Goal: Communication & Community: Participate in discussion

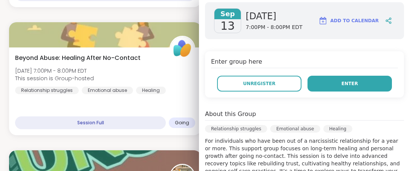
click at [347, 84] on button "Enter" at bounding box center [349, 84] width 84 height 16
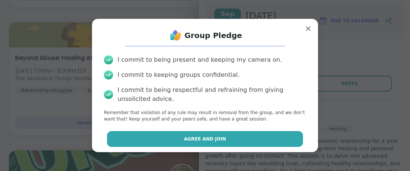
click at [199, 136] on span "Agree and Join" at bounding box center [205, 139] width 42 height 7
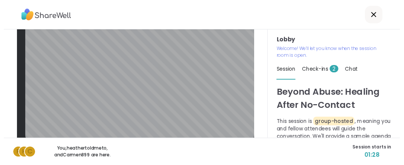
scroll to position [33, 0]
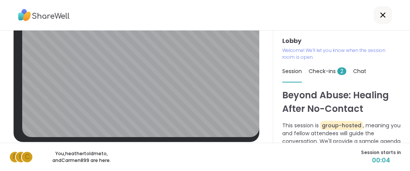
click at [378, 17] on icon at bounding box center [382, 15] width 9 height 9
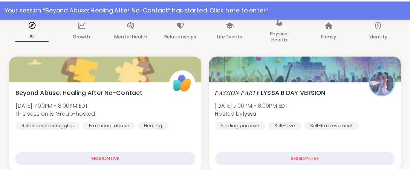
scroll to position [125, 0]
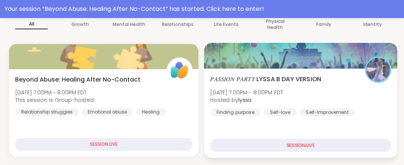
click at [275, 47] on div at bounding box center [300, 56] width 193 height 26
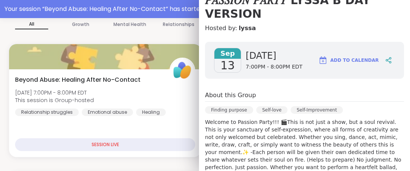
scroll to position [0, 0]
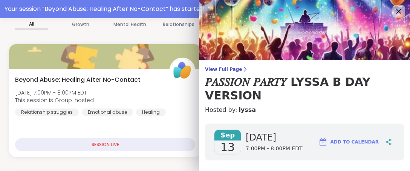
click at [393, 9] on icon at bounding box center [397, 10] width 9 height 9
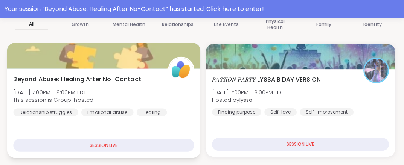
click at [90, 53] on div at bounding box center [103, 56] width 193 height 26
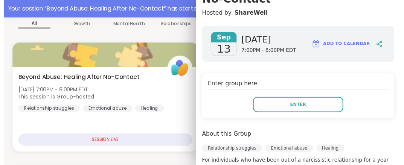
scroll to position [76, 0]
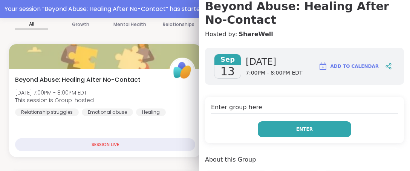
click at [281, 132] on button "Enter" at bounding box center [303, 129] width 93 height 16
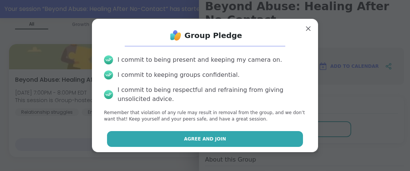
click at [194, 140] on span "Agree and Join" at bounding box center [205, 139] width 42 height 7
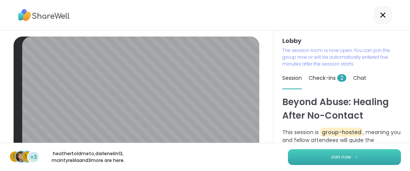
click at [331, 154] on span "Join now" at bounding box center [340, 157] width 21 height 7
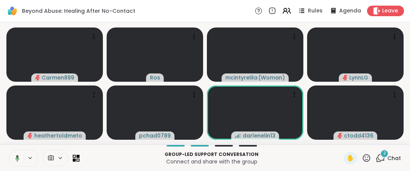
click at [17, 158] on icon at bounding box center [17, 158] width 2 height 2
click at [19, 159] on icon at bounding box center [17, 158] width 7 height 7
click at [366, 158] on div "✋ 3 Chat" at bounding box center [371, 158] width 57 height 12
click at [361, 157] on icon at bounding box center [365, 157] width 9 height 9
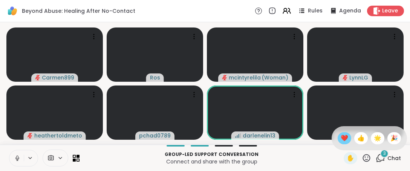
click at [340, 138] on span "❤️" at bounding box center [344, 138] width 8 height 9
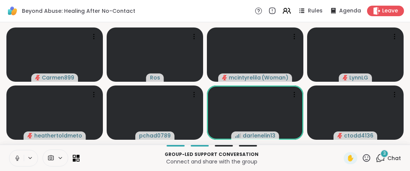
click at [362, 161] on icon at bounding box center [366, 158] width 8 height 8
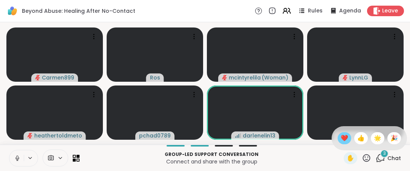
click at [340, 138] on span "❤️" at bounding box center [344, 138] width 8 height 9
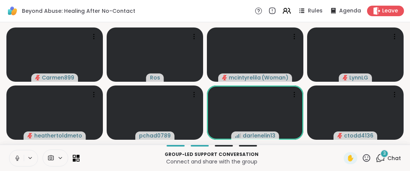
click at [362, 158] on icon at bounding box center [366, 158] width 8 height 8
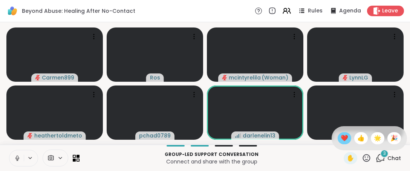
click at [340, 140] on span "❤️" at bounding box center [344, 138] width 8 height 9
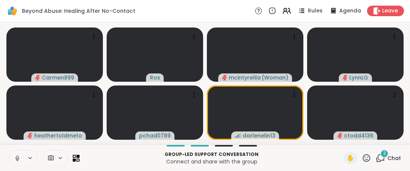
click at [361, 158] on icon at bounding box center [365, 157] width 9 height 9
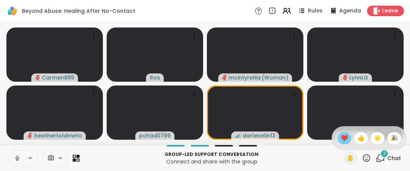
click at [340, 140] on span "❤️" at bounding box center [344, 138] width 8 height 9
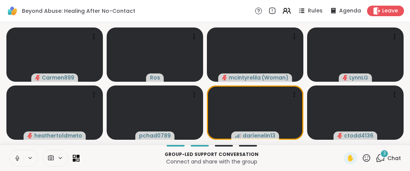
click at [361, 161] on icon at bounding box center [365, 157] width 9 height 9
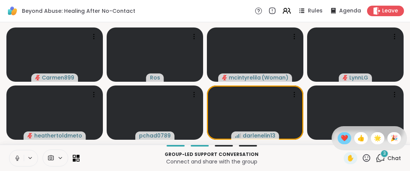
click at [340, 140] on span "❤️" at bounding box center [344, 138] width 8 height 9
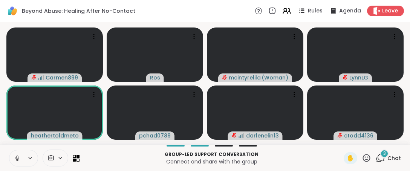
click at [13, 159] on button at bounding box center [16, 158] width 14 height 16
click at [361, 158] on icon at bounding box center [365, 157] width 9 height 9
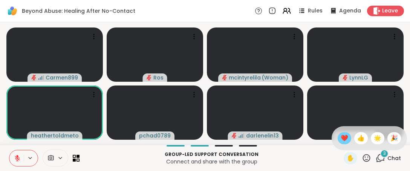
click at [340, 140] on span "❤️" at bounding box center [344, 138] width 8 height 9
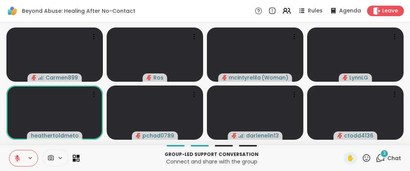
click at [364, 156] on icon at bounding box center [366, 158] width 8 height 8
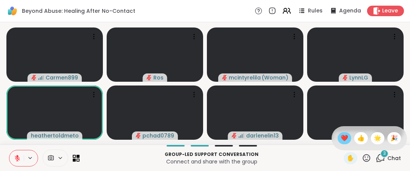
click at [340, 136] on span "❤️" at bounding box center [344, 138] width 8 height 9
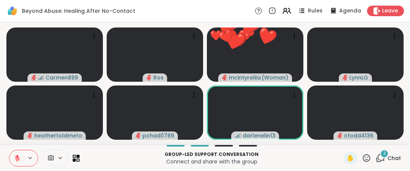
click at [17, 158] on icon at bounding box center [17, 158] width 7 height 7
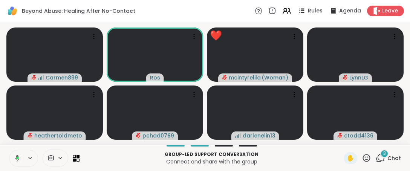
click at [16, 162] on button at bounding box center [15, 158] width 15 height 16
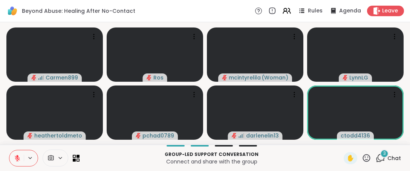
click at [362, 161] on icon at bounding box center [366, 158] width 8 height 8
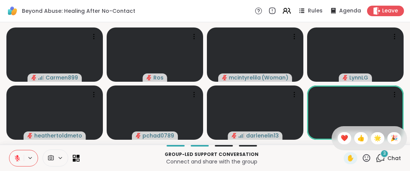
click at [357, 139] on span "👍" at bounding box center [361, 138] width 8 height 9
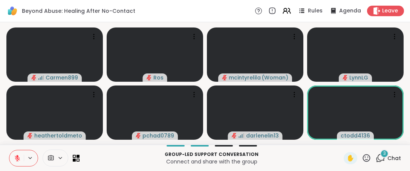
click at [361, 160] on icon at bounding box center [365, 157] width 9 height 9
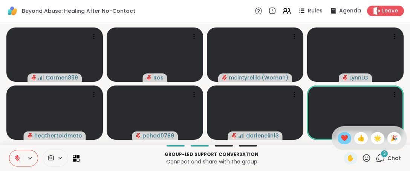
click at [340, 134] on span "❤️" at bounding box center [344, 138] width 8 height 9
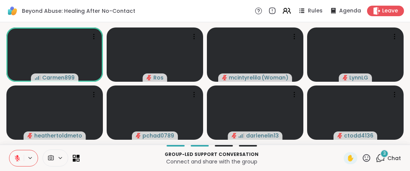
click at [361, 161] on icon at bounding box center [365, 157] width 9 height 9
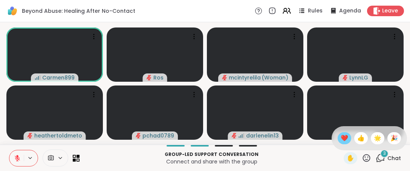
click at [340, 140] on span "❤️" at bounding box center [344, 138] width 8 height 9
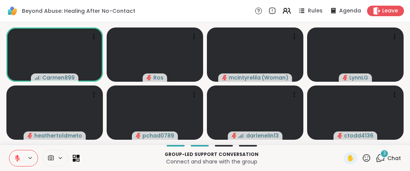
click at [361, 155] on icon at bounding box center [365, 157] width 9 height 9
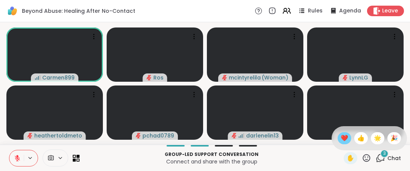
click at [337, 138] on div "❤️" at bounding box center [344, 138] width 14 height 12
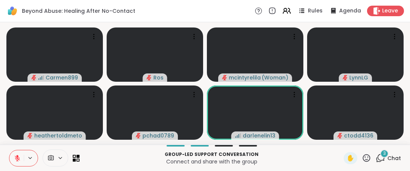
click at [362, 162] on icon at bounding box center [365, 157] width 9 height 9
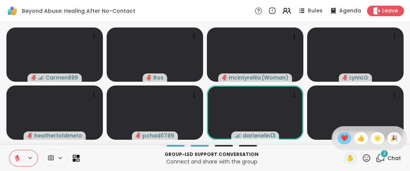
click at [340, 140] on span "❤️" at bounding box center [344, 138] width 8 height 9
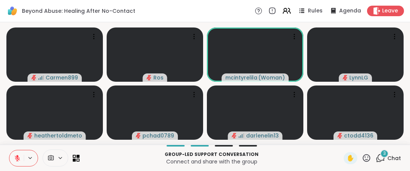
click at [361, 156] on icon at bounding box center [365, 157] width 9 height 9
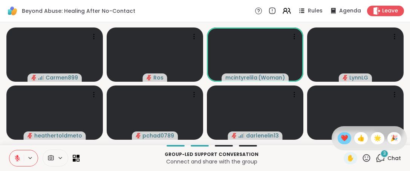
click at [340, 139] on span "❤️" at bounding box center [344, 138] width 8 height 9
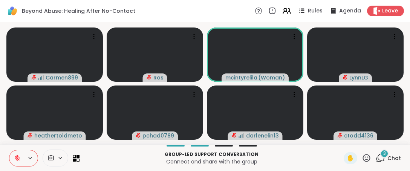
click at [363, 157] on icon at bounding box center [365, 157] width 9 height 9
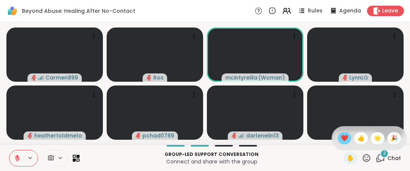
click at [340, 139] on span "❤️" at bounding box center [344, 138] width 8 height 9
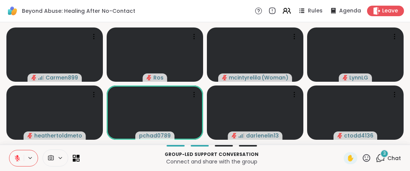
click at [362, 159] on icon at bounding box center [366, 158] width 8 height 8
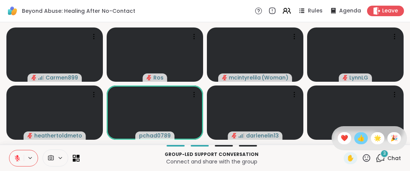
click at [357, 139] on span "👍" at bounding box center [361, 138] width 8 height 9
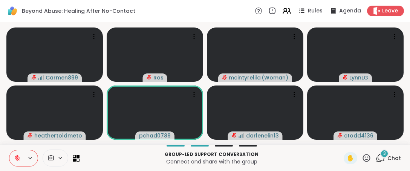
click at [362, 159] on icon at bounding box center [365, 157] width 9 height 9
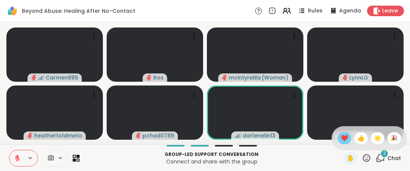
click at [340, 139] on span "❤️" at bounding box center [344, 138] width 8 height 9
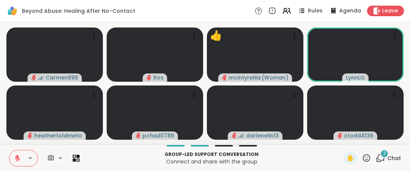
click at [361, 158] on icon at bounding box center [365, 157] width 9 height 9
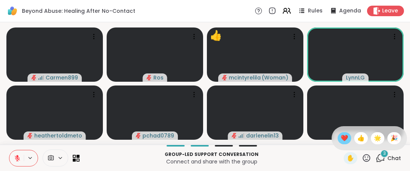
click at [340, 136] on span "❤️" at bounding box center [344, 138] width 8 height 9
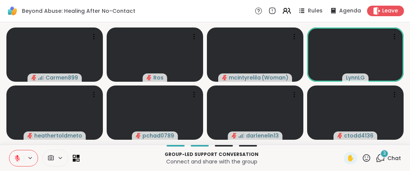
click at [361, 156] on icon at bounding box center [365, 157] width 9 height 9
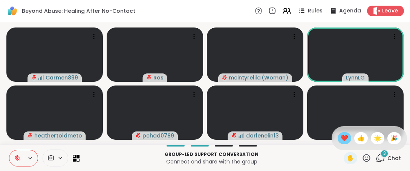
click at [340, 140] on span "❤️" at bounding box center [344, 138] width 8 height 9
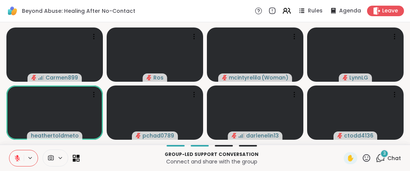
click at [362, 158] on icon at bounding box center [365, 157] width 9 height 9
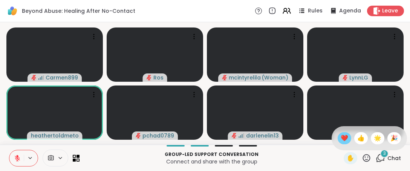
click at [340, 137] on span "❤️" at bounding box center [344, 138] width 8 height 9
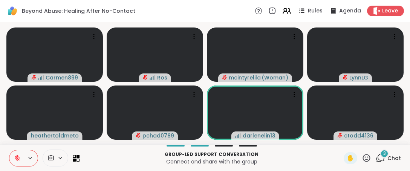
click at [361, 161] on icon at bounding box center [365, 157] width 9 height 9
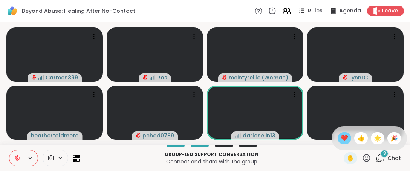
click at [340, 137] on span "❤️" at bounding box center [344, 138] width 8 height 9
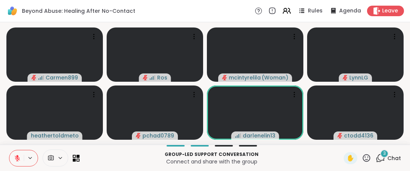
click at [17, 158] on icon at bounding box center [17, 157] width 5 height 5
click at [17, 158] on icon at bounding box center [17, 156] width 2 height 3
click at [17, 159] on icon at bounding box center [17, 157] width 5 height 5
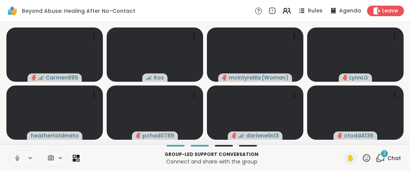
click at [19, 160] on icon at bounding box center [17, 158] width 7 height 7
click at [18, 160] on icon at bounding box center [17, 158] width 7 height 7
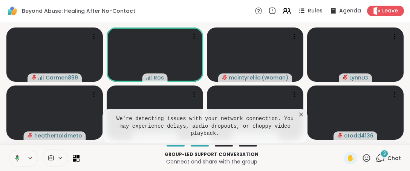
click at [301, 118] on icon at bounding box center [301, 115] width 8 height 8
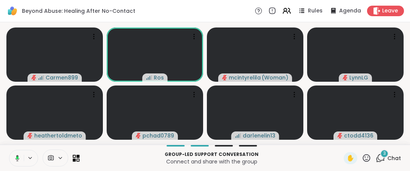
click at [377, 160] on icon at bounding box center [380, 157] width 7 height 7
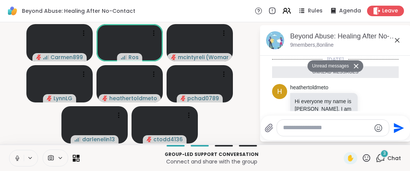
scroll to position [112, 0]
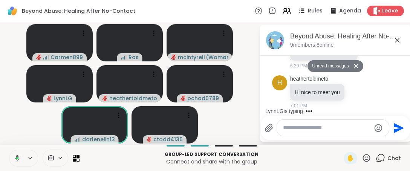
click at [296, 129] on textarea "Type your message" at bounding box center [327, 128] width 88 height 8
type textarea "*********"
click at [400, 129] on icon "Send" at bounding box center [399, 128] width 10 height 10
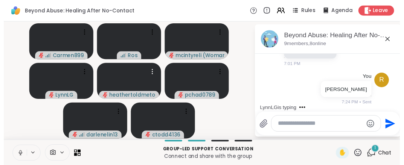
scroll to position [181, 0]
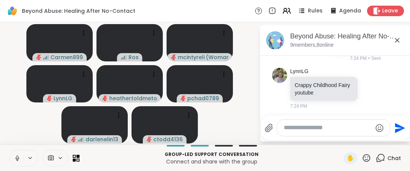
click at [277, 9] on div "Rules Agenda Leave" at bounding box center [328, 11] width 149 height 11
click at [303, 154] on p "Group-led support conversation" at bounding box center [211, 154] width 255 height 7
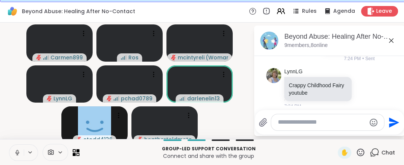
scroll to position [19, 0]
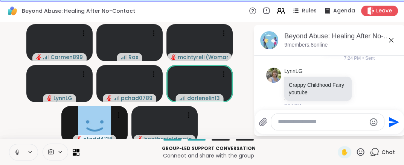
click at [359, 150] on icon at bounding box center [361, 152] width 8 height 8
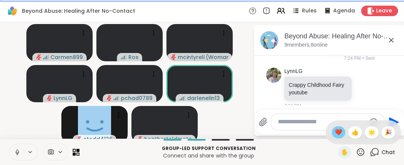
click at [338, 135] on span "❤️" at bounding box center [339, 132] width 8 height 9
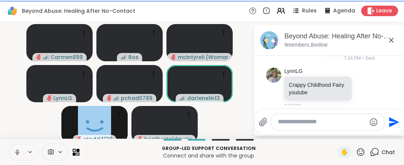
click at [18, 153] on icon at bounding box center [17, 152] width 7 height 7
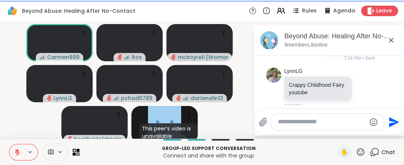
click at [357, 150] on icon at bounding box center [360, 152] width 9 height 9
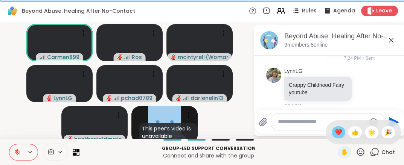
click at [340, 132] on span "❤️" at bounding box center [339, 132] width 8 height 9
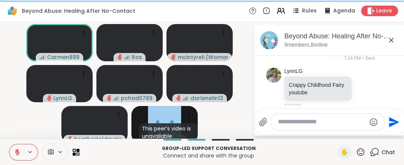
click at [359, 153] on icon at bounding box center [360, 152] width 9 height 9
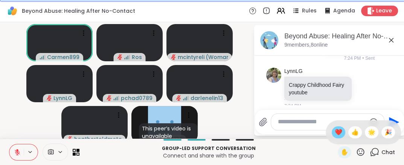
click at [336, 134] on span "❤️" at bounding box center [339, 132] width 8 height 9
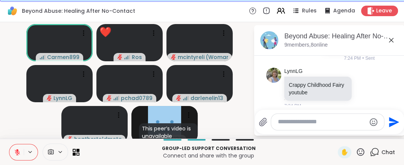
scroll to position [221, 0]
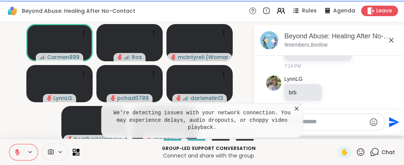
click at [299, 113] on icon at bounding box center [297, 109] width 8 height 8
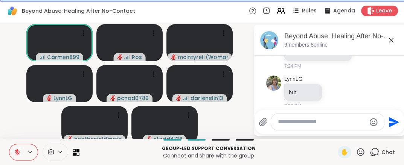
click at [364, 155] on icon at bounding box center [360, 152] width 9 height 9
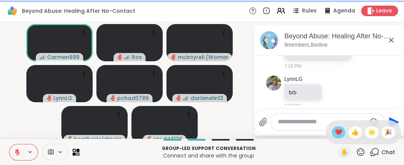
click at [339, 132] on span "❤️" at bounding box center [339, 132] width 8 height 9
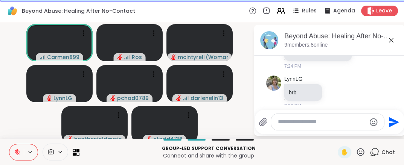
scroll to position [261, 0]
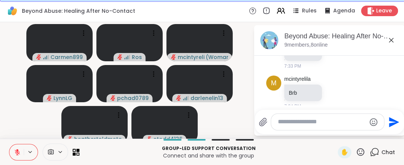
click at [361, 155] on icon at bounding box center [360, 152] width 9 height 9
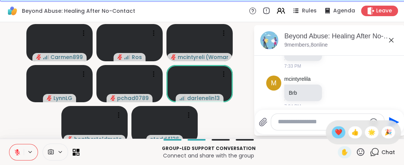
click at [335, 130] on span "❤️" at bounding box center [339, 132] width 8 height 9
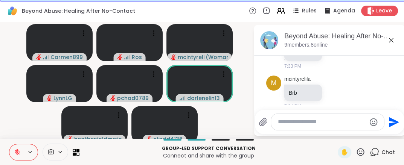
click at [362, 152] on icon at bounding box center [360, 152] width 9 height 9
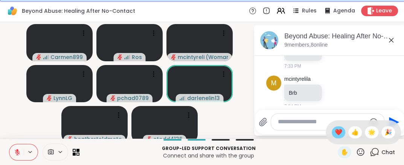
click at [336, 132] on span "❤️" at bounding box center [339, 132] width 8 height 9
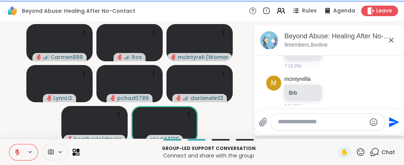
click at [360, 152] on icon at bounding box center [360, 152] width 9 height 9
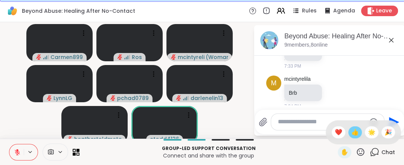
click at [354, 132] on span "👍" at bounding box center [355, 132] width 8 height 9
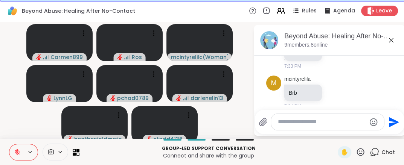
click at [359, 153] on icon at bounding box center [360, 152] width 9 height 9
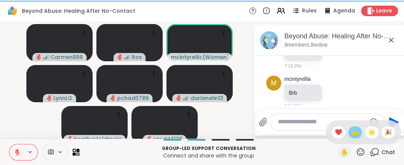
click at [354, 132] on span "👍" at bounding box center [355, 132] width 8 height 9
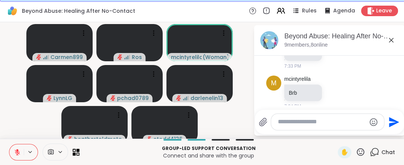
click at [363, 151] on icon at bounding box center [360, 152] width 9 height 9
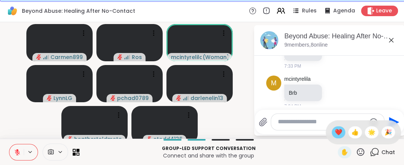
click at [335, 131] on span "❤️" at bounding box center [339, 132] width 8 height 9
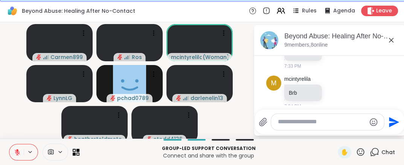
scroll to position [324, 0]
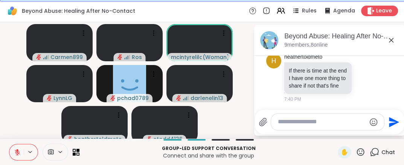
click at [359, 152] on icon at bounding box center [360, 152] width 9 height 9
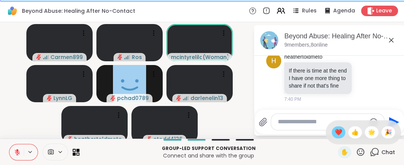
click at [336, 135] on span "❤️" at bounding box center [339, 132] width 8 height 9
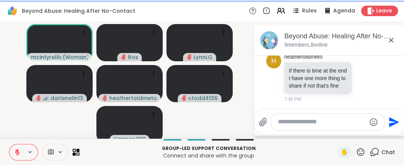
drag, startPoint x: 363, startPoint y: 154, endPoint x: 358, endPoint y: 152, distance: 4.7
click at [362, 153] on icon at bounding box center [360, 152] width 9 height 9
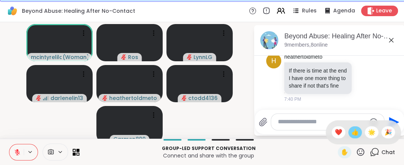
click at [352, 132] on span "👍" at bounding box center [355, 132] width 8 height 9
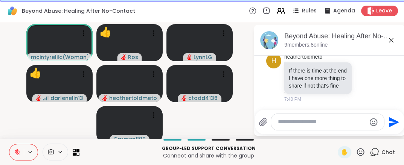
click at [365, 151] on icon at bounding box center [360, 152] width 9 height 9
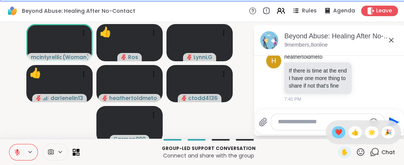
click at [342, 132] on div "❤️" at bounding box center [339, 132] width 14 height 12
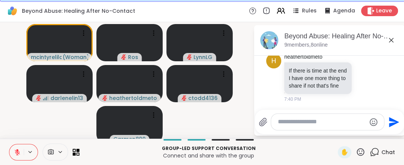
click at [363, 152] on icon at bounding box center [360, 152] width 9 height 9
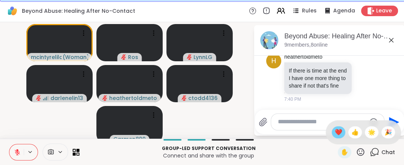
click at [337, 132] on span "❤️" at bounding box center [339, 132] width 8 height 9
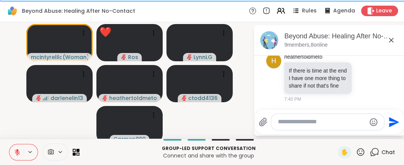
click at [360, 148] on icon at bounding box center [360, 152] width 9 height 9
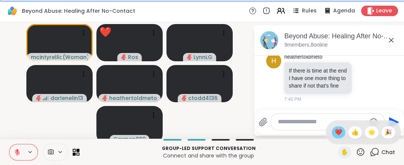
click at [337, 129] on span "❤️" at bounding box center [339, 132] width 8 height 9
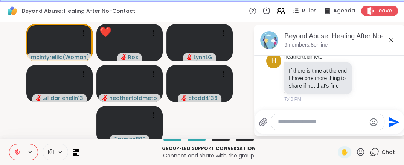
click at [361, 149] on icon at bounding box center [360, 152] width 9 height 9
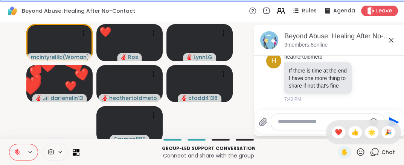
click at [339, 134] on span "❤️" at bounding box center [339, 132] width 8 height 9
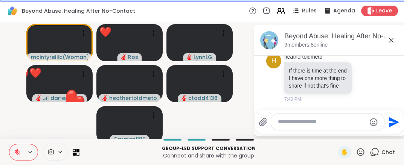
click at [360, 155] on icon at bounding box center [361, 152] width 8 height 8
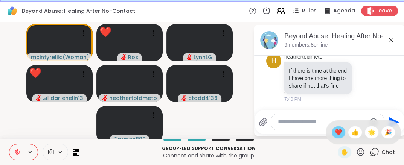
click at [341, 136] on span "❤️" at bounding box center [339, 132] width 8 height 9
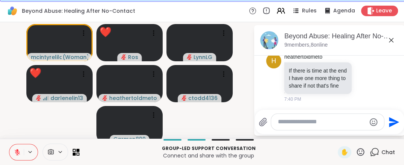
click at [361, 149] on icon at bounding box center [360, 152] width 9 height 9
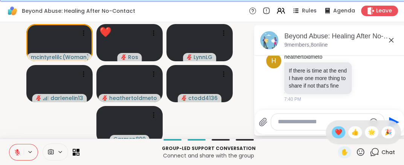
click at [336, 131] on span "❤️" at bounding box center [339, 132] width 8 height 9
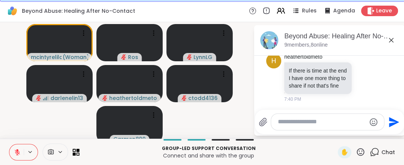
click at [363, 149] on icon at bounding box center [360, 152] width 9 height 9
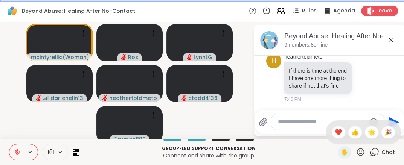
click at [337, 134] on span "❤️" at bounding box center [339, 132] width 8 height 9
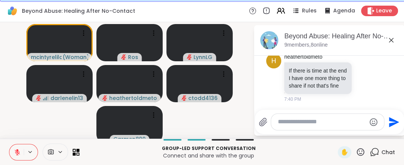
click at [364, 153] on icon at bounding box center [361, 152] width 8 height 8
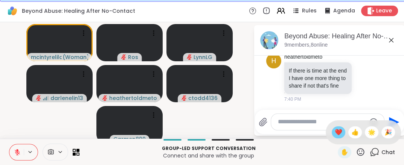
click at [335, 131] on span "❤️" at bounding box center [339, 132] width 8 height 9
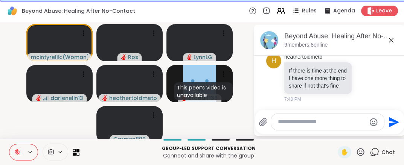
drag, startPoint x: 362, startPoint y: 156, endPoint x: 360, endPoint y: 152, distance: 3.9
click at [362, 155] on icon at bounding box center [360, 152] width 9 height 9
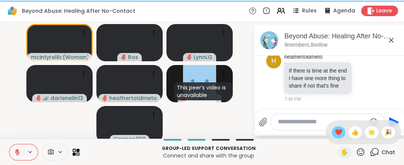
click at [332, 132] on div "❤️" at bounding box center [339, 132] width 14 height 12
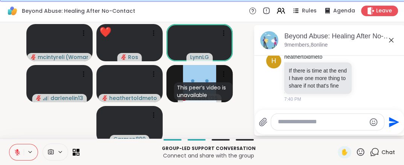
click at [18, 150] on icon at bounding box center [17, 152] width 7 height 7
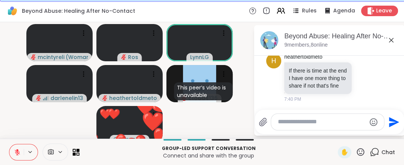
click at [361, 150] on icon at bounding box center [360, 152] width 9 height 9
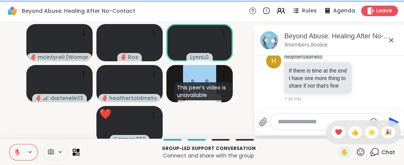
click at [337, 126] on div "✋ ❤️ 👍 🌟 🎉" at bounding box center [363, 132] width 75 height 24
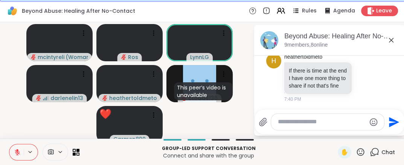
click at [359, 153] on icon at bounding box center [360, 152] width 9 height 9
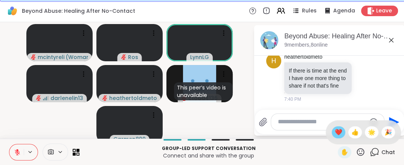
click at [337, 134] on span "❤️" at bounding box center [339, 132] width 8 height 9
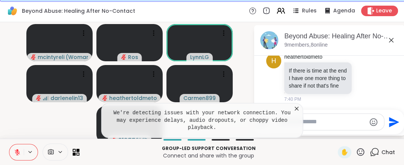
click at [300, 113] on icon at bounding box center [297, 109] width 8 height 8
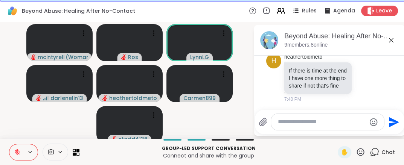
click at [355, 149] on div "✋" at bounding box center [351, 152] width 27 height 12
click at [362, 156] on icon at bounding box center [360, 152] width 9 height 9
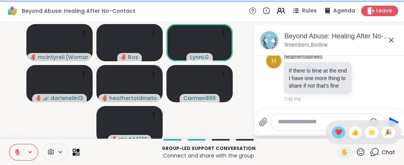
click at [340, 134] on span "❤️" at bounding box center [339, 132] width 8 height 9
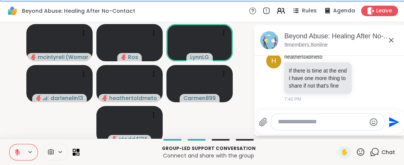
click at [362, 153] on icon at bounding box center [360, 152] width 9 height 9
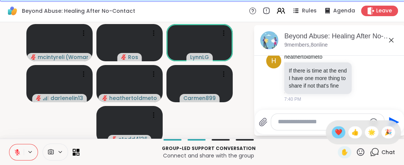
click at [335, 133] on span "❤️" at bounding box center [339, 132] width 8 height 9
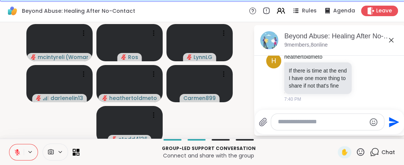
click at [15, 156] on button at bounding box center [16, 153] width 14 height 16
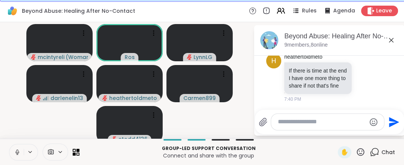
click at [16, 152] on icon at bounding box center [17, 152] width 7 height 7
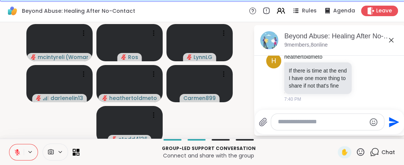
click at [363, 149] on icon at bounding box center [360, 152] width 9 height 9
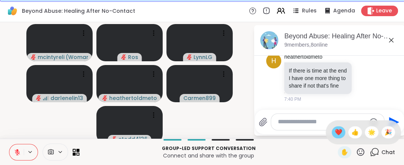
click at [333, 128] on div "❤️" at bounding box center [339, 132] width 14 height 12
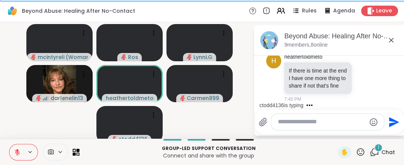
scroll to position [371, 0]
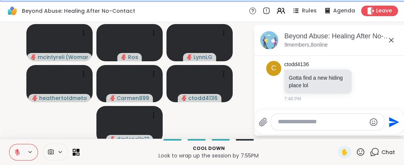
click at [17, 154] on icon at bounding box center [17, 152] width 7 height 7
click at [17, 154] on icon at bounding box center [17, 155] width 0 height 2
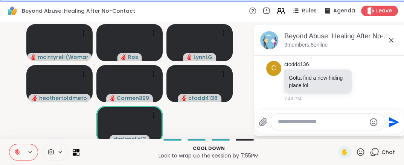
click at [17, 154] on icon at bounding box center [17, 152] width 7 height 7
click at [17, 154] on icon at bounding box center [17, 155] width 0 height 2
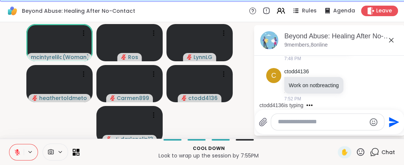
scroll to position [459, 0]
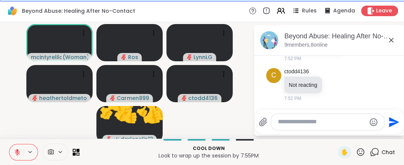
click at [357, 154] on icon at bounding box center [360, 152] width 9 height 9
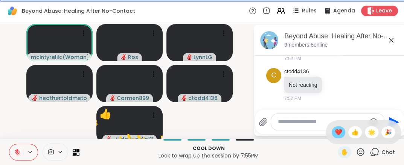
click at [332, 131] on div "❤️" at bounding box center [339, 132] width 14 height 12
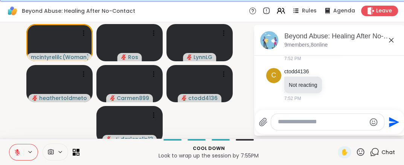
click at [358, 155] on icon at bounding box center [360, 152] width 9 height 9
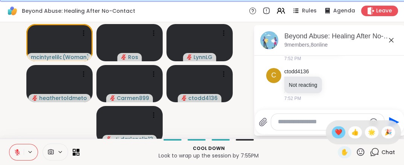
click at [335, 132] on span "❤️" at bounding box center [339, 132] width 8 height 9
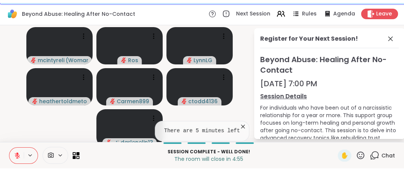
scroll to position [14, 0]
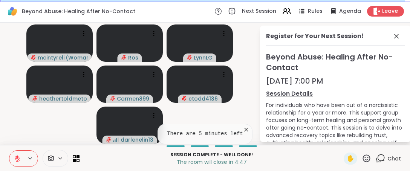
click at [361, 160] on icon at bounding box center [365, 158] width 9 height 9
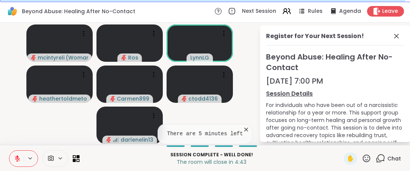
click at [18, 161] on icon at bounding box center [17, 158] width 5 height 5
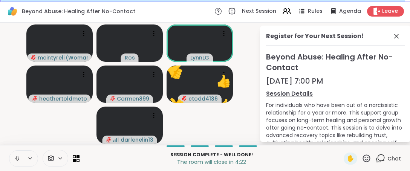
click at [362, 161] on icon at bounding box center [366, 158] width 8 height 8
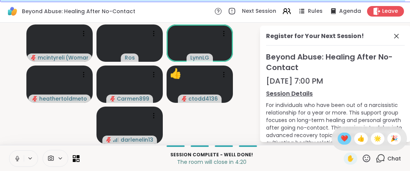
click at [339, 144] on div "❤️" at bounding box center [344, 138] width 14 height 12
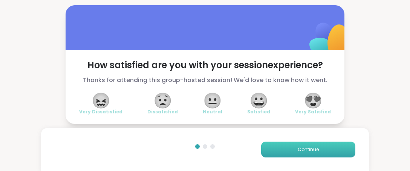
click at [312, 149] on span "Continue" at bounding box center [307, 149] width 21 height 7
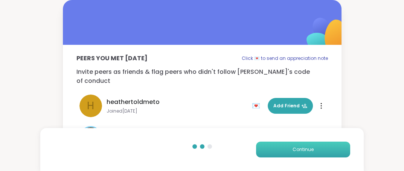
click at [298, 150] on span "Continue" at bounding box center [302, 149] width 21 height 7
